Goal: Task Accomplishment & Management: Complete application form

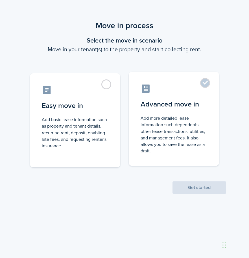
click at [193, 119] on control-radio-card-description "Add more detailed lease information such dependents, other lease transactions, …" at bounding box center [173, 134] width 67 height 39
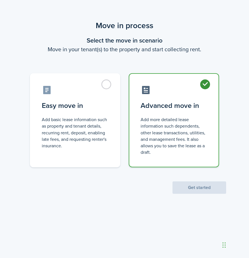
radio input "true"
click at [204, 191] on button "Get started" at bounding box center [199, 188] width 54 height 12
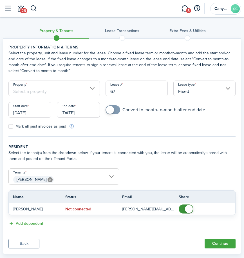
click at [84, 89] on input "Property" at bounding box center [54, 89] width 92 height 16
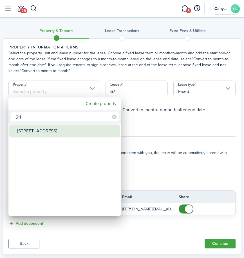
type input "611"
click at [43, 131] on div "[STREET_ADDRESS]" at bounding box center [67, 131] width 100 height 13
type input "[STREET_ADDRESS]"
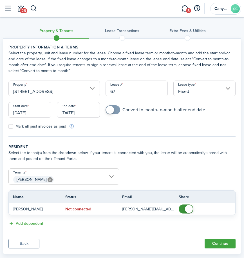
click at [22, 116] on input "[DATE]" at bounding box center [29, 110] width 43 height 16
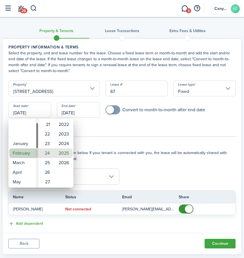
click at [19, 155] on mbsc-wheel-item "February" at bounding box center [23, 154] width 28 height 10
type input "[DATE]"
click at [78, 113] on div at bounding box center [122, 129] width 335 height 349
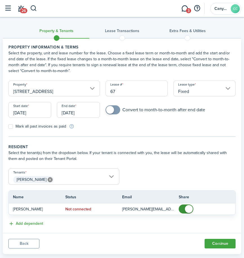
click at [78, 113] on input "[DATE]" at bounding box center [78, 110] width 43 height 16
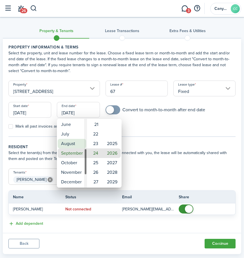
click at [75, 147] on mbsc-wheel-item "August" at bounding box center [72, 144] width 28 height 10
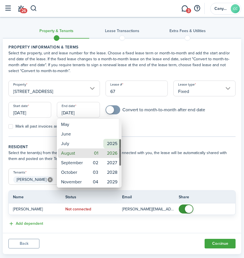
click at [113, 142] on mbsc-wheel-item "2025" at bounding box center [111, 144] width 17 height 10
type input "[DATE]"
click at [161, 133] on div at bounding box center [122, 129] width 335 height 349
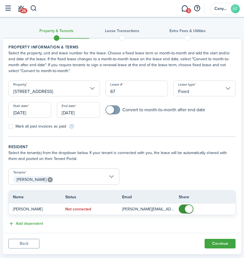
checkbox input "true"
click at [115, 110] on span at bounding box center [113, 109] width 6 height 9
click at [14, 125] on label "Mark all past invoices as paid" at bounding box center [37, 126] width 58 height 5
click at [8, 127] on input "Mark all past invoices as paid" at bounding box center [8, 127] width 0 height 0
checkbox input "true"
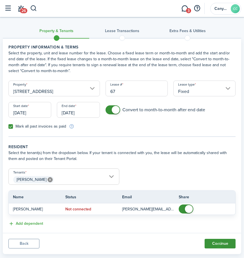
click at [215, 241] on button "Continue" at bounding box center [220, 244] width 31 height 10
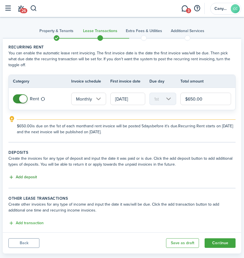
click at [28, 174] on button "Add deposit" at bounding box center [22, 177] width 28 height 6
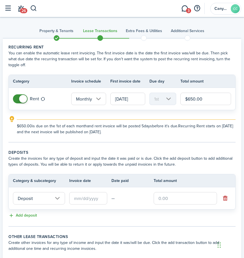
click at [37, 192] on input "Deposit" at bounding box center [39, 198] width 52 height 12
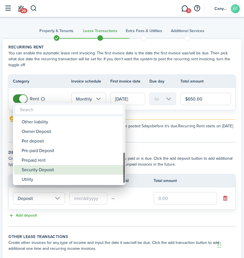
click at [47, 167] on div "Security Deposit" at bounding box center [72, 170] width 100 height 10
type input "Deposit / Security Deposit"
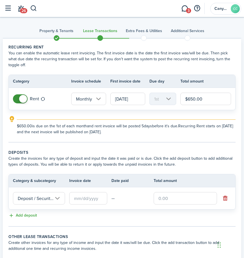
scroll to position [0, 14]
click at [87, 192] on input "text" at bounding box center [88, 198] width 38 height 12
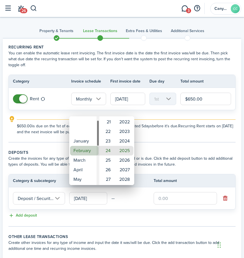
click at [78, 152] on mbsc-wheel-item "February" at bounding box center [84, 151] width 28 height 10
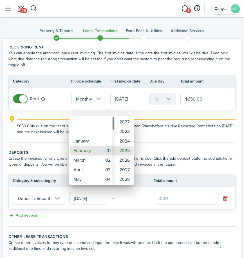
type input "[DATE]"
click at [176, 191] on div at bounding box center [122, 129] width 335 height 349
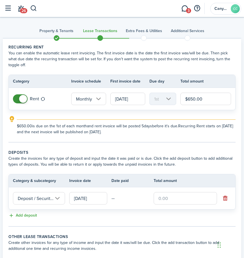
click at [176, 192] on input "text" at bounding box center [185, 198] width 63 height 12
type input "$650.00"
click at [148, 206] on lease-classic-deposit "Deposits Create the invoices for any type of deposit and input the date it was …" at bounding box center [122, 185] width 228 height 70
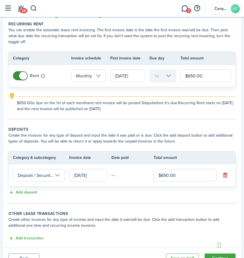
scroll to position [43, 0]
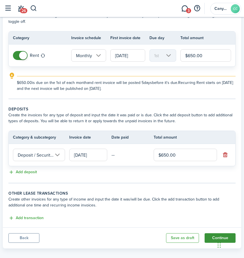
click at [211, 233] on button "Continue" at bounding box center [220, 238] width 31 height 10
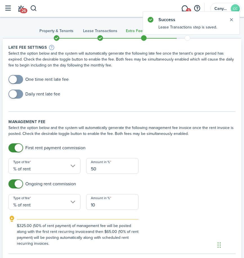
checkbox input "true"
click at [14, 95] on span at bounding box center [13, 94] width 8 height 8
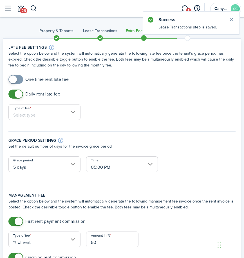
click at [57, 110] on input "Type of fee" at bounding box center [44, 112] width 72 height 16
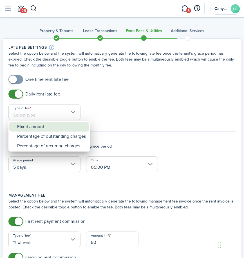
click at [47, 128] on div "Fixed amount" at bounding box center [51, 127] width 69 height 10
type input "Fixed amount"
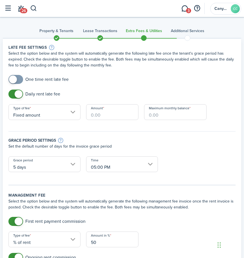
click at [115, 118] on input "Amount" at bounding box center [112, 112] width 53 height 16
type input "$13.00"
click at [159, 113] on input "Maximum monthly balance" at bounding box center [175, 112] width 62 height 16
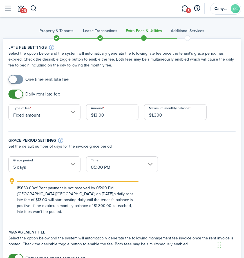
type input "$1,300.00"
click at [187, 134] on div "Grace period settings Set the default number of days for the invoice grace peri…" at bounding box center [122, 141] width 233 height 31
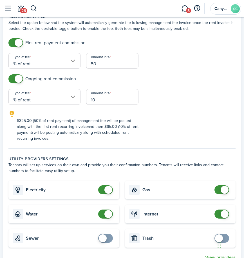
scroll to position [282, 0]
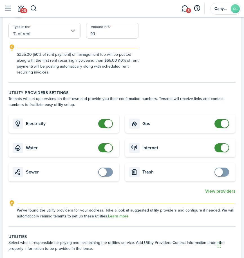
checkbox input "true"
click at [107, 168] on span at bounding box center [106, 172] width 6 height 9
checkbox input "true"
click at [222, 168] on span at bounding box center [219, 172] width 8 height 8
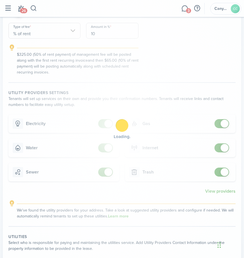
scroll to position [508, 0]
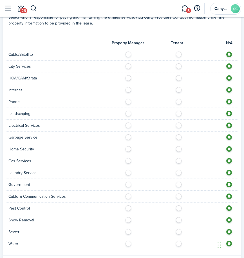
click at [181, 52] on label at bounding box center [181, 53] width 10 height 3
radio input "true"
click at [180, 61] on div "City Services" at bounding box center [122, 67] width 233 height 12
click at [178, 63] on label at bounding box center [181, 64] width 10 height 3
radio input "true"
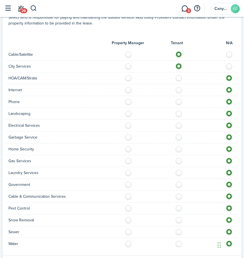
click at [179, 75] on label at bounding box center [181, 76] width 10 height 3
radio input "true"
click at [178, 87] on label at bounding box center [181, 88] width 10 height 3
radio input "true"
click at [180, 99] on label at bounding box center [181, 100] width 10 height 3
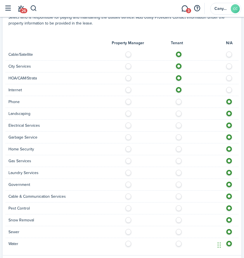
radio input "true"
click at [180, 111] on label at bounding box center [181, 112] width 10 height 3
radio input "true"
click at [180, 123] on label at bounding box center [181, 124] width 10 height 3
radio input "true"
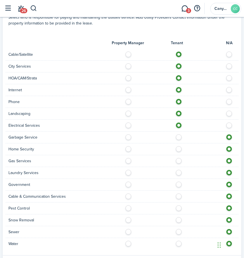
click at [179, 135] on label at bounding box center [181, 136] width 10 height 3
radio input "true"
click at [179, 146] on label at bounding box center [181, 147] width 10 height 3
radio input "true"
click at [179, 158] on label at bounding box center [181, 159] width 10 height 3
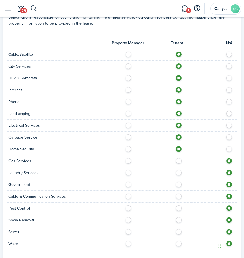
radio input "true"
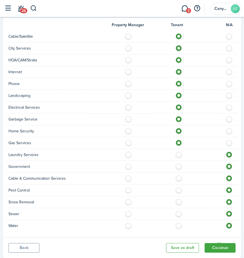
scroll to position [536, 0]
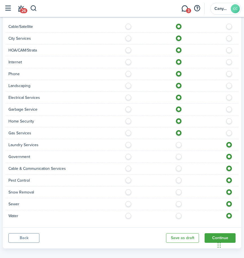
click at [180, 142] on label at bounding box center [181, 143] width 10 height 3
radio input "true"
click at [179, 154] on label at bounding box center [181, 155] width 10 height 3
radio input "true"
click at [179, 166] on label at bounding box center [181, 167] width 10 height 3
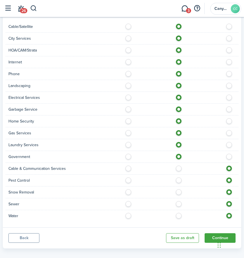
radio input "true"
click at [179, 178] on label at bounding box center [181, 179] width 10 height 3
radio input "true"
click at [179, 190] on label at bounding box center [181, 191] width 10 height 3
radio input "true"
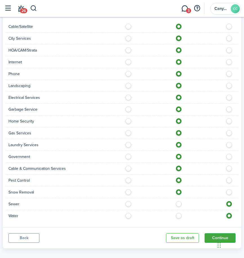
click at [178, 201] on label at bounding box center [181, 202] width 10 height 3
radio input "true"
click at [178, 213] on label at bounding box center [181, 214] width 10 height 3
radio input "true"
click at [221, 233] on button "Continue" at bounding box center [220, 238] width 31 height 10
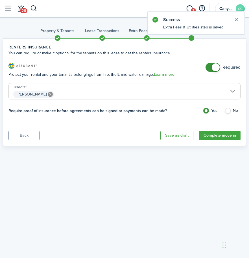
checkbox input "false"
click at [210, 67] on span at bounding box center [213, 67] width 6 height 9
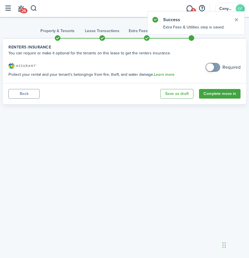
click at [219, 100] on panel-main-footer "Back Save as draft Complete move in" at bounding box center [124, 93] width 243 height 21
click at [221, 94] on button "Complete move in" at bounding box center [219, 94] width 41 height 10
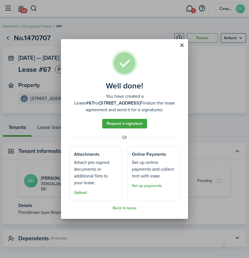
click at [80, 192] on button "Upload" at bounding box center [80, 193] width 13 height 5
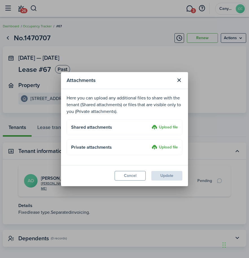
click at [166, 127] on label "Upload file" at bounding box center [164, 127] width 26 height 7
click at [149, 124] on input "Upload file" at bounding box center [149, 124] width 0 height 0
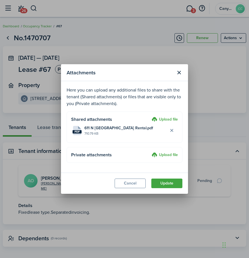
click at [169, 185] on button "Update" at bounding box center [166, 184] width 31 height 10
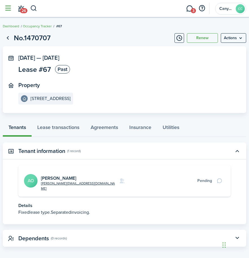
click at [8, 12] on button "button" at bounding box center [8, 8] width 11 height 11
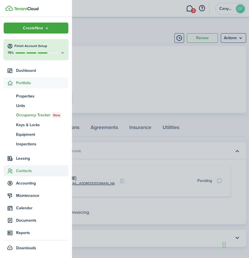
click at [26, 169] on span "Contacts" at bounding box center [42, 171] width 52 height 6
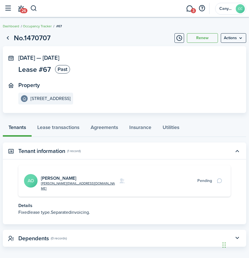
click at [11, 10] on button "button" at bounding box center [8, 8] width 11 height 11
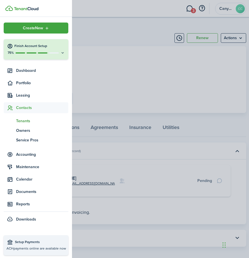
click at [23, 122] on span "Tenants" at bounding box center [42, 121] width 52 height 6
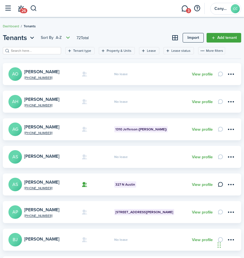
click at [40, 49] on input "search" at bounding box center [35, 50] width 50 height 5
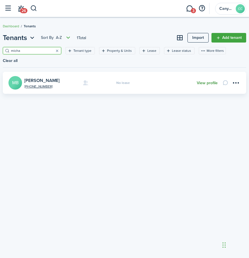
type input "micha"
click at [202, 81] on link "View profile" at bounding box center [207, 83] width 21 height 5
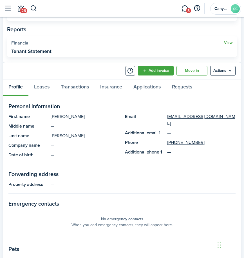
scroll to position [197, 0]
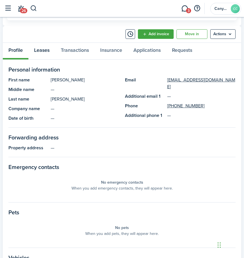
click at [33, 50] on link "Leases" at bounding box center [41, 51] width 27 height 17
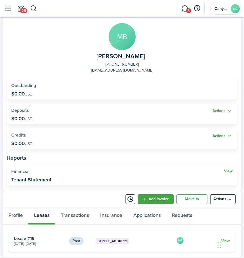
scroll to position [59, 0]
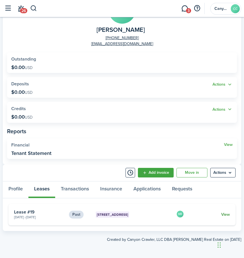
click at [227, 215] on link "View" at bounding box center [226, 215] width 9 height 6
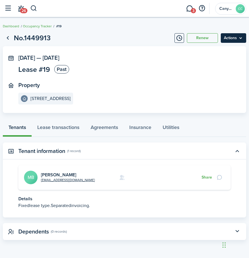
click at [228, 40] on menu-btn "Actions" at bounding box center [233, 38] width 25 height 10
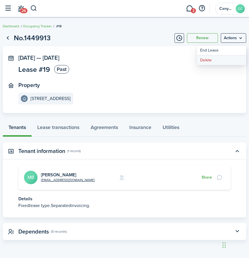
click at [208, 61] on button "Delete" at bounding box center [221, 61] width 49 height 10
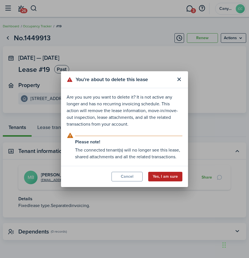
click at [167, 178] on button "Yes, I am sure" at bounding box center [165, 177] width 34 height 10
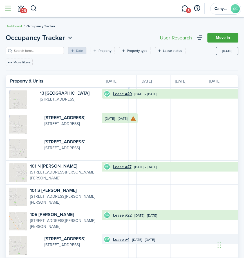
click at [11, 9] on button "button" at bounding box center [8, 8] width 11 height 11
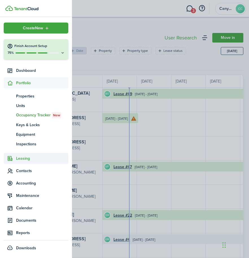
click at [23, 158] on span "Leasing" at bounding box center [42, 159] width 52 height 6
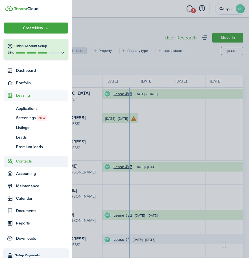
click at [29, 160] on span "Contacts" at bounding box center [42, 161] width 52 height 6
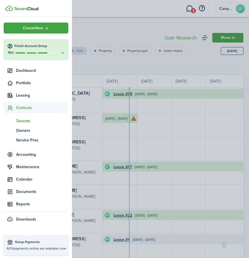
click at [25, 120] on span "Tenants" at bounding box center [42, 121] width 52 height 6
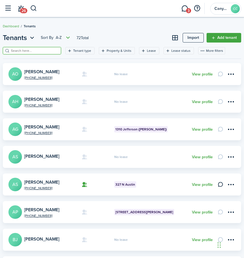
click at [41, 48] on input "search" at bounding box center [35, 50] width 50 height 5
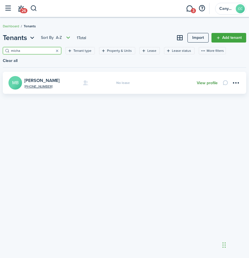
type input "micha"
click at [200, 81] on link "View profile" at bounding box center [207, 83] width 21 height 5
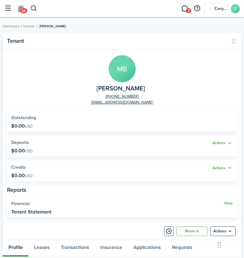
scroll to position [141, 0]
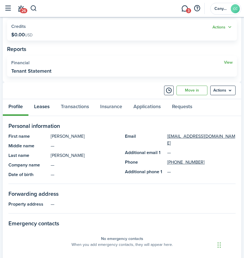
click at [37, 106] on link "Leases" at bounding box center [41, 107] width 27 height 17
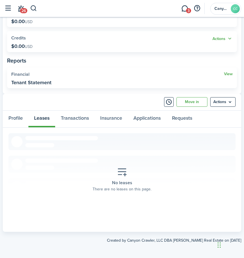
scroll to position [130, 0]
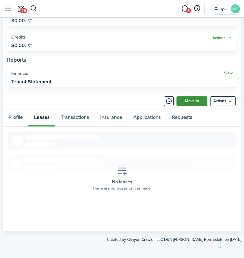
click at [191, 101] on link "Move in" at bounding box center [192, 101] width 31 height 10
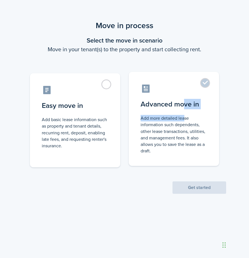
click at [182, 112] on label "Advanced move in Add more detailed lease information such dependents, other lea…" at bounding box center [174, 119] width 90 height 94
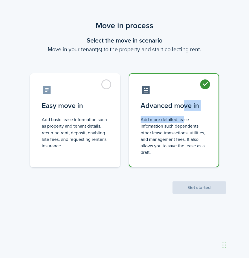
radio input "true"
click at [198, 188] on button "Get started" at bounding box center [199, 188] width 54 height 12
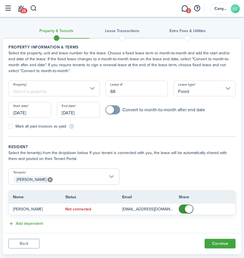
click at [47, 93] on input "Property" at bounding box center [54, 89] width 92 height 16
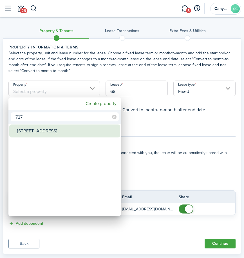
type input "727"
click at [39, 129] on div "[STREET_ADDRESS]" at bounding box center [67, 131] width 100 height 13
type input "[STREET_ADDRESS]"
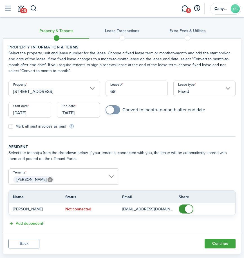
click at [32, 112] on input "[DATE]" at bounding box center [29, 110] width 43 height 16
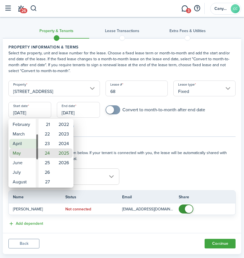
click at [24, 145] on mbsc-wheel-item "April" at bounding box center [23, 144] width 28 height 10
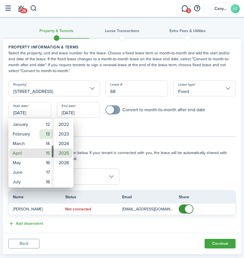
click at [46, 135] on mbsc-wheel-item "13" at bounding box center [46, 134] width 14 height 10
click at [64, 143] on mbsc-wheel-item "2024" at bounding box center [64, 144] width 18 height 10
type input "[DATE]"
click at [80, 114] on div at bounding box center [122, 129] width 335 height 349
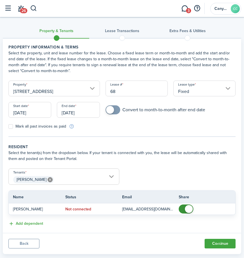
click at [80, 114] on input "[DATE]" at bounding box center [78, 110] width 43 height 16
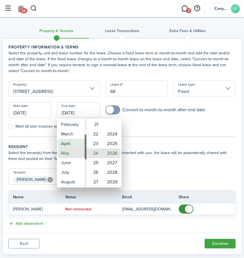
click at [68, 143] on mbsc-wheel-item "April" at bounding box center [72, 144] width 28 height 10
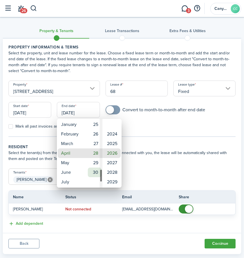
click at [98, 174] on mbsc-wheel-item "30" at bounding box center [95, 173] width 14 height 10
click at [113, 146] on mbsc-wheel-item "2025" at bounding box center [111, 144] width 17 height 10
type input "[DATE]"
click at [158, 135] on div at bounding box center [122, 129] width 335 height 349
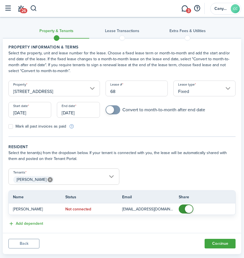
checkbox input "true"
click at [112, 112] on span at bounding box center [110, 110] width 8 height 8
click at [10, 127] on label "Mark all past invoices as paid" at bounding box center [37, 126] width 58 height 5
click at [8, 127] on input "Mark all past invoices as paid" at bounding box center [8, 127] width 0 height 0
checkbox input "true"
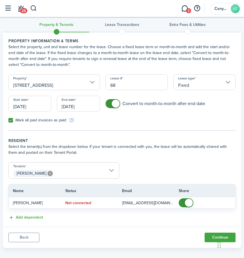
scroll to position [12, 0]
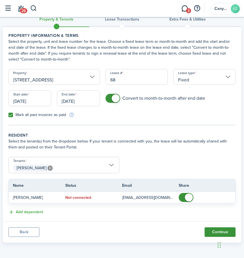
click at [221, 230] on button "Continue" at bounding box center [220, 233] width 31 height 10
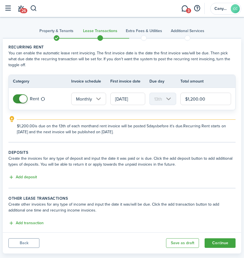
click at [11, 116] on icon "outline" at bounding box center [11, 119] width 7 height 7
click at [124, 94] on input "[DATE]" at bounding box center [128, 99] width 35 height 12
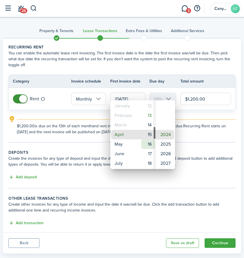
type input "[DATE]"
type input "15th"
type input "[DATE]"
type input "16th"
type input "[DATE]"
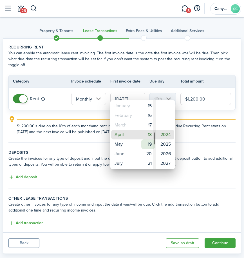
type input "18th"
click at [150, 152] on mbsc-wheel-item "20" at bounding box center [149, 154] width 14 height 10
type input "[DATE]"
type input "20th"
click at [208, 125] on div at bounding box center [122, 129] width 335 height 349
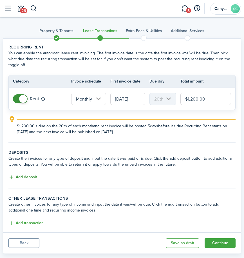
click at [34, 174] on button "Add deposit" at bounding box center [22, 177] width 28 height 6
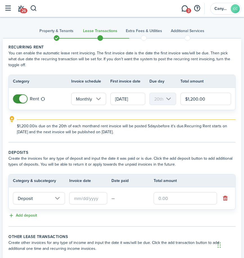
click at [42, 193] on input "Deposit" at bounding box center [39, 198] width 52 height 12
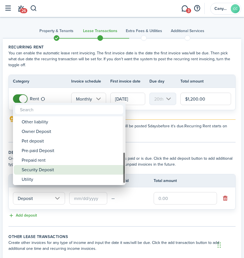
click at [47, 168] on div "Security Deposit" at bounding box center [72, 170] width 100 height 10
type input "Deposit / Security Deposit"
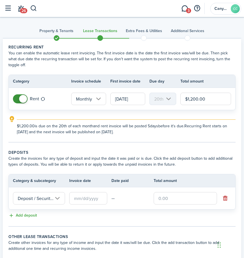
scroll to position [0, 14]
click at [89, 195] on input "text" at bounding box center [88, 198] width 38 height 12
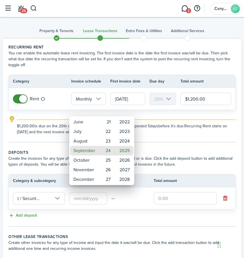
scroll to position [0, 0]
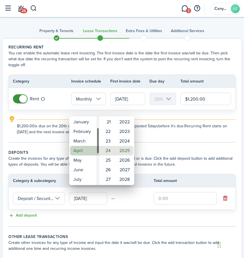
click at [83, 151] on mbsc-wheel-item "April" at bounding box center [84, 151] width 28 height 10
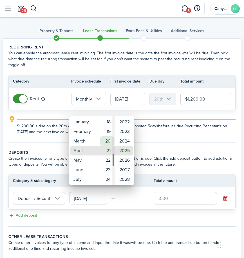
click at [109, 143] on mbsc-wheel-item "20" at bounding box center [107, 141] width 14 height 10
click at [123, 143] on mbsc-wheel-item "2024" at bounding box center [125, 141] width 18 height 10
type input "[DATE]"
click at [190, 144] on div at bounding box center [122, 129] width 335 height 349
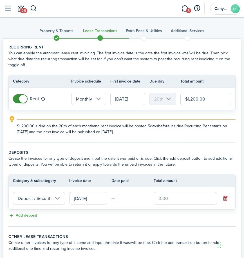
click at [177, 194] on input "text" at bounding box center [185, 198] width 63 height 12
click at [191, 194] on input "text" at bounding box center [185, 198] width 63 height 12
click at [173, 193] on input "$1,200" at bounding box center [185, 198] width 63 height 12
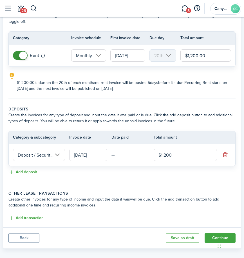
type input "$1,200.00"
click at [221, 233] on button "Continue" at bounding box center [220, 238] width 31 height 10
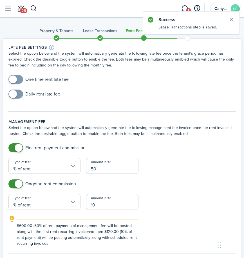
checkbox input "true"
click at [19, 94] on span at bounding box center [16, 94] width 6 height 9
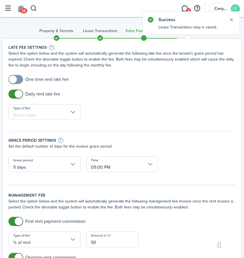
click at [31, 113] on input "Type of fee" at bounding box center [44, 112] width 72 height 16
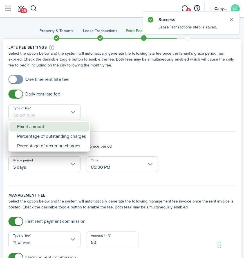
click at [46, 125] on div "Fixed amount" at bounding box center [51, 127] width 69 height 10
type input "Fixed amount"
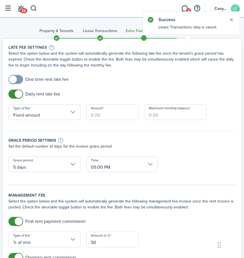
click at [123, 110] on input "Amount" at bounding box center [112, 112] width 53 height 16
type input "$24.00"
click at [154, 116] on input "Maximum monthly balance" at bounding box center [175, 112] width 62 height 16
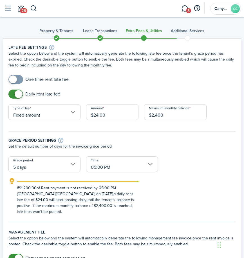
type input "$2,400.00"
click at [178, 151] on div "Grace period settings Set the default number of days for the invoice grace peri…" at bounding box center [122, 141] width 233 height 31
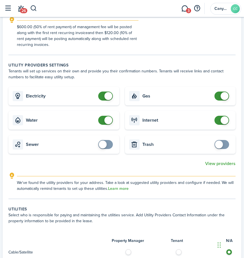
scroll to position [310, 0]
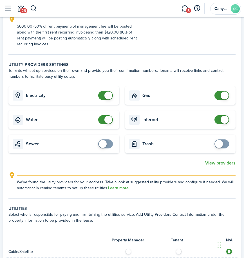
click at [110, 143] on card "Sewer" at bounding box center [63, 144] width 111 height 19
checkbox input "true"
click at [105, 140] on span at bounding box center [103, 144] width 8 height 8
checkbox input "true"
click at [223, 140] on span at bounding box center [219, 144] width 8 height 8
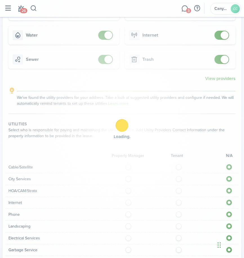
scroll to position [508, 0]
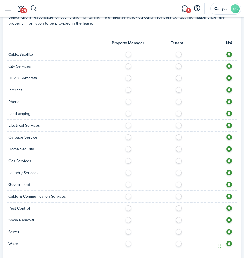
click at [180, 52] on label at bounding box center [181, 53] width 10 height 3
radio input "true"
click at [180, 63] on label at bounding box center [181, 64] width 10 height 3
radio input "true"
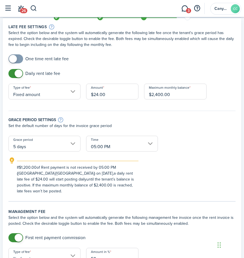
scroll to position [0, 0]
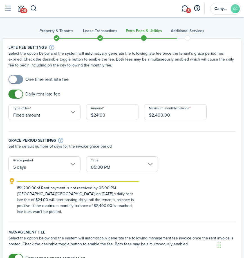
click at [58, 38] on span at bounding box center [56, 38] width 8 height 8
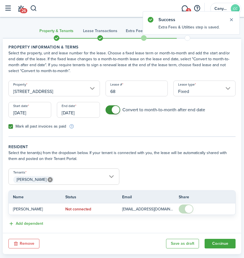
click at [143, 38] on span at bounding box center [144, 38] width 8 height 8
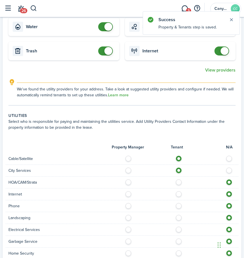
scroll to position [479, 0]
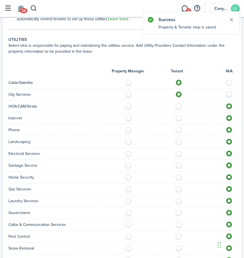
click at [179, 103] on label at bounding box center [181, 104] width 10 height 3
radio input "true"
click at [178, 115] on label at bounding box center [181, 116] width 10 height 3
radio input "true"
click at [176, 127] on div "Phone" at bounding box center [122, 130] width 233 height 12
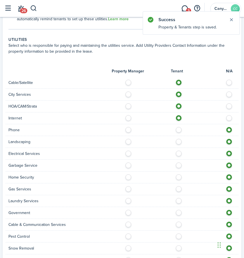
click at [177, 127] on label at bounding box center [181, 128] width 10 height 3
radio input "true"
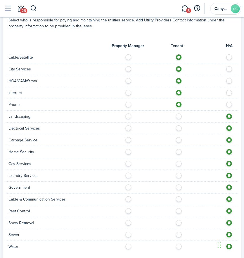
scroll to position [536, 0]
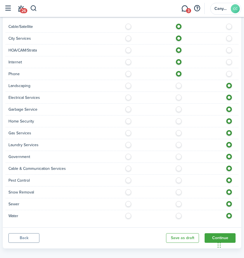
click at [180, 83] on label at bounding box center [181, 84] width 10 height 3
radio input "true"
click at [181, 95] on label at bounding box center [181, 96] width 10 height 3
radio input "true"
click at [180, 107] on label at bounding box center [181, 108] width 10 height 3
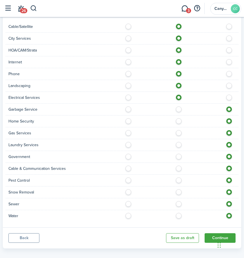
radio input "true"
click at [181, 118] on label at bounding box center [181, 119] width 10 height 3
radio input "true"
click at [180, 130] on label at bounding box center [181, 131] width 10 height 3
radio input "true"
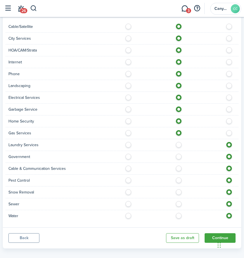
click at [181, 142] on label at bounding box center [181, 143] width 10 height 3
radio input "true"
click at [179, 154] on label at bounding box center [181, 155] width 10 height 3
radio input "true"
click at [179, 166] on label at bounding box center [181, 167] width 10 height 3
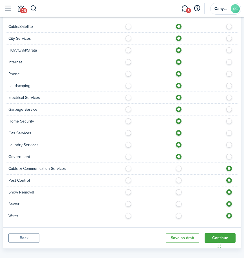
radio input "true"
click at [180, 178] on label at bounding box center [181, 179] width 10 height 3
radio input "true"
click at [180, 190] on label at bounding box center [181, 191] width 10 height 3
radio input "true"
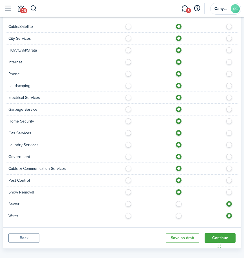
click at [180, 201] on label at bounding box center [181, 202] width 10 height 3
radio input "true"
click at [180, 213] on label at bounding box center [181, 214] width 10 height 3
radio input "true"
click at [218, 233] on button "Continue" at bounding box center [220, 238] width 31 height 10
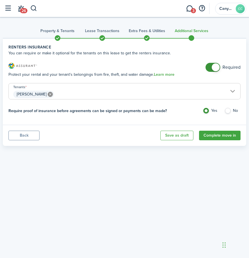
checkbox input "false"
click at [212, 69] on span at bounding box center [215, 67] width 8 height 8
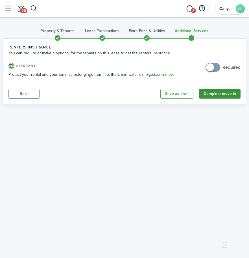
click at [224, 91] on button "Complete move in" at bounding box center [219, 94] width 41 height 10
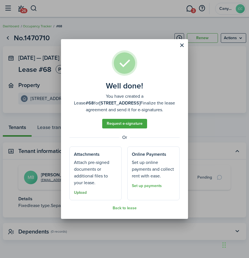
click at [79, 194] on button "Upload" at bounding box center [80, 193] width 13 height 5
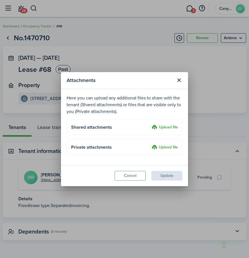
click at [167, 127] on label "Upload file" at bounding box center [164, 127] width 26 height 7
click at [149, 124] on input "Upload file" at bounding box center [149, 124] width 0 height 0
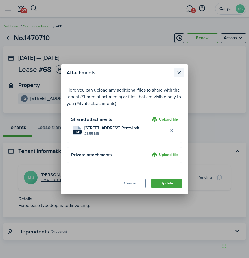
click at [181, 71] on button "Close modal" at bounding box center [179, 73] width 10 height 10
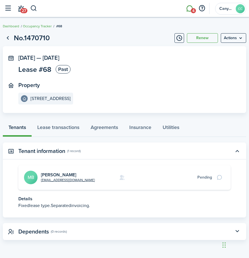
click at [188, 9] on link "4" at bounding box center [189, 9] width 11 height 14
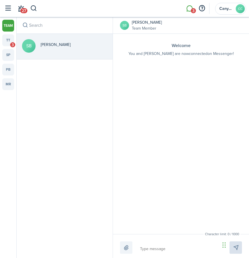
click at [191, 12] on li "3" at bounding box center [189, 9] width 13 height 14
click at [190, 10] on li "3" at bounding box center [189, 9] width 13 height 14
click at [32, 24] on input "search" at bounding box center [65, 25] width 96 height 17
click at [6, 39] on link "tt 3" at bounding box center [8, 40] width 12 height 12
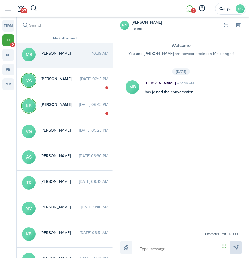
click at [65, 56] on div "[PERSON_NAME] 10:39 AM" at bounding box center [74, 54] width 76 height 9
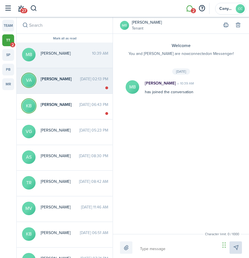
click at [67, 82] on div "[PERSON_NAME] [DATE] 02:13 PM" at bounding box center [74, 80] width 76 height 9
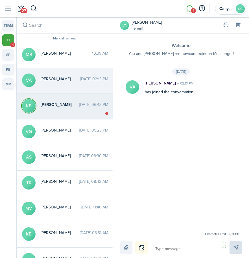
click at [50, 109] on div "[PERSON_NAME] [DATE] 06:43 PM" at bounding box center [74, 106] width 76 height 9
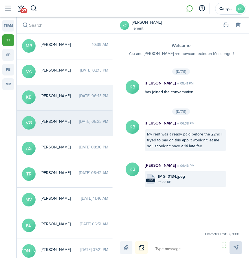
click at [79, 122] on time "[DATE] 05:23 PM" at bounding box center [93, 122] width 29 height 6
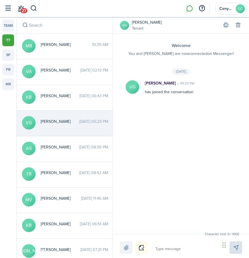
click at [6, 9] on button "button" at bounding box center [8, 8] width 11 height 11
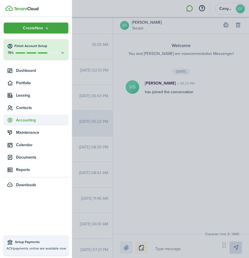
click at [30, 116] on span "Accounting" at bounding box center [36, 120] width 65 height 11
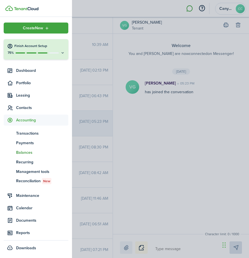
click at [23, 152] on span "Balances" at bounding box center [42, 153] width 52 height 6
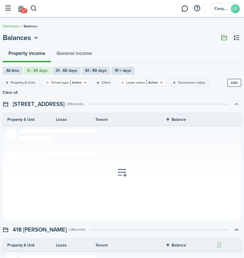
click at [239, 99] on button "button" at bounding box center [237, 104] width 10 height 10
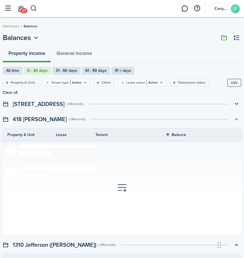
click at [236, 114] on button "button" at bounding box center [237, 119] width 10 height 10
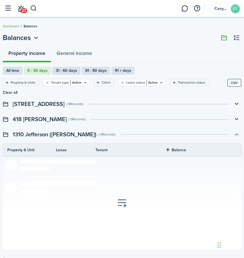
click at [236, 130] on button "button" at bounding box center [237, 135] width 10 height 10
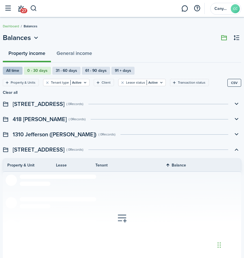
click at [17, 71] on label "All time" at bounding box center [13, 71] width 20 height 8
radio input "true"
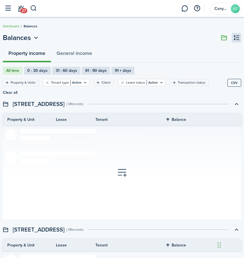
click at [237, 40] on button "button" at bounding box center [237, 38] width 10 height 10
click at [224, 36] on button at bounding box center [225, 38] width 10 height 10
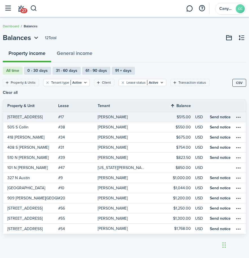
click at [143, 112] on link "[PERSON_NAME]" at bounding box center [125, 117] width 55 height 10
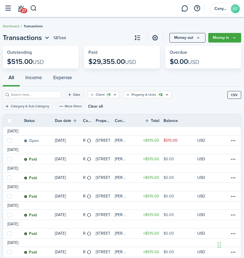
click at [14, 26] on link "Dashboard" at bounding box center [11, 26] width 16 height 5
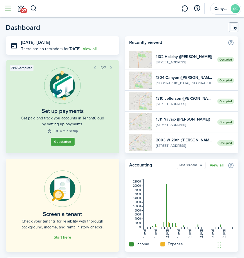
click at [6, 8] on button "button" at bounding box center [8, 8] width 11 height 11
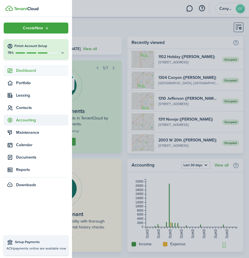
click at [32, 122] on span "Accounting" at bounding box center [42, 120] width 52 height 6
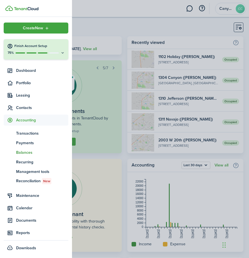
click at [26, 151] on span "Balances" at bounding box center [42, 153] width 52 height 6
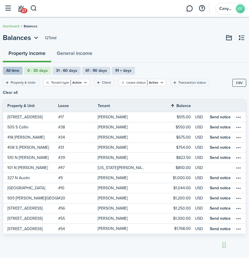
click at [18, 70] on label "All time" at bounding box center [13, 71] width 20 height 8
radio input "true"
click at [238, 39] on button "button" at bounding box center [241, 38] width 10 height 10
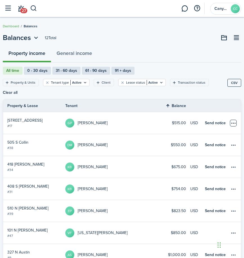
click at [234, 120] on table-menu-btn-icon "Open menu" at bounding box center [233, 123] width 7 height 7
click at [129, 100] on thead "Property & Lease Tenant Balance" at bounding box center [122, 106] width 238 height 13
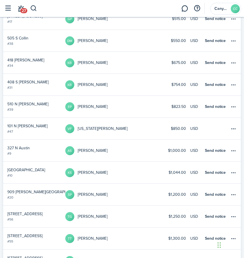
scroll to position [125, 0]
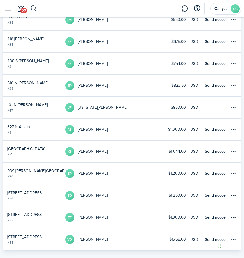
click at [159, 119] on link "$1,000.00" at bounding box center [169, 130] width 42 height 22
click at [233, 126] on table-menu-btn-icon "Open menu" at bounding box center [233, 129] width 7 height 7
click at [114, 121] on link "AS [PERSON_NAME]" at bounding box center [106, 130] width 83 height 22
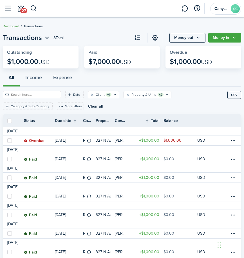
click at [11, 24] on link "Dashboard" at bounding box center [11, 26] width 16 height 5
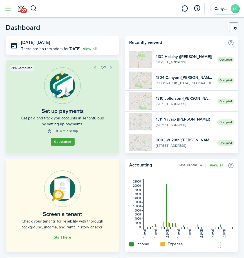
click at [12, 9] on button "button" at bounding box center [8, 8] width 11 height 11
